Goal: Communication & Community: Answer question/provide support

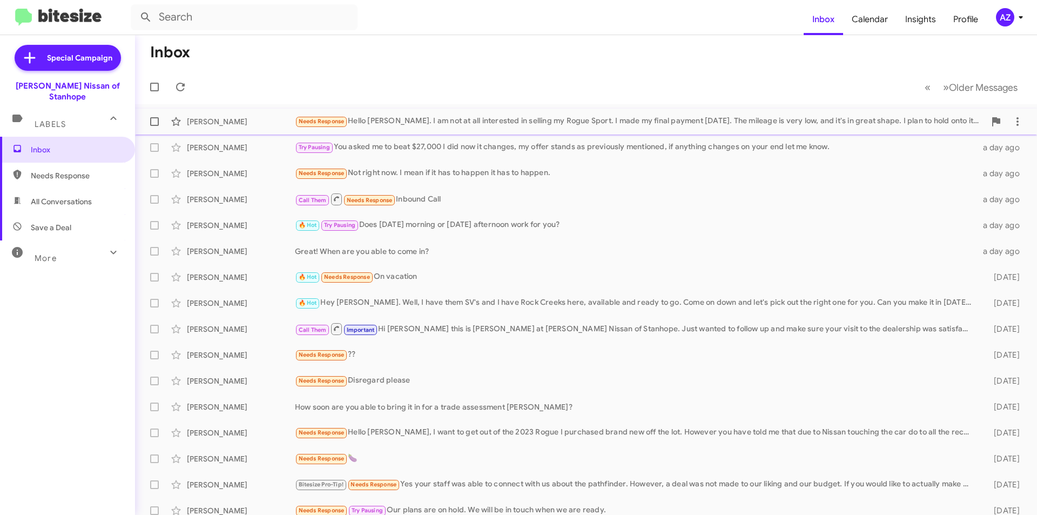
click at [252, 119] on div "[PERSON_NAME]" at bounding box center [241, 121] width 108 height 11
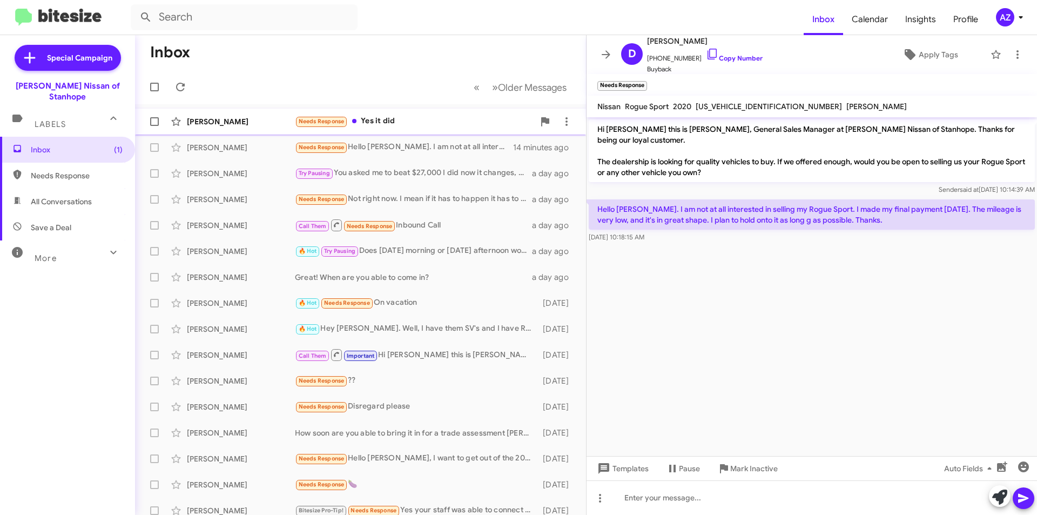
click at [247, 118] on div "[PERSON_NAME]" at bounding box center [241, 121] width 108 height 11
